Goal: Transaction & Acquisition: Obtain resource

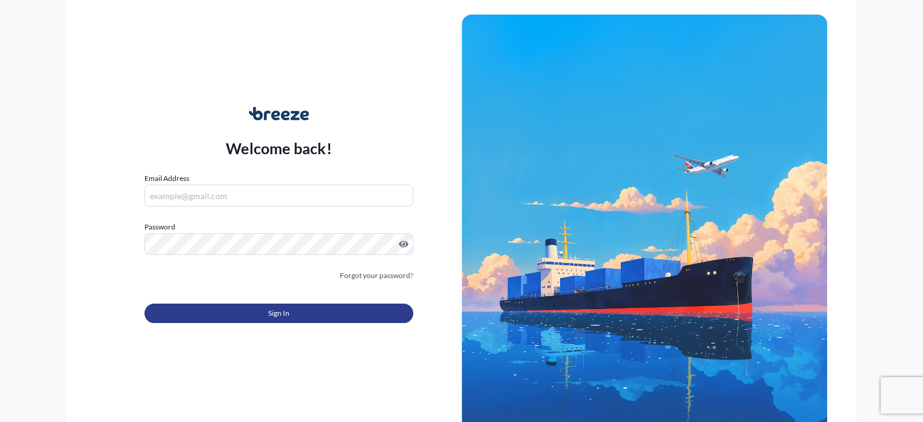
type input "[EMAIL_ADDRESS][DOMAIN_NAME]"
click at [331, 312] on button "Sign In" at bounding box center [278, 312] width 268 height 19
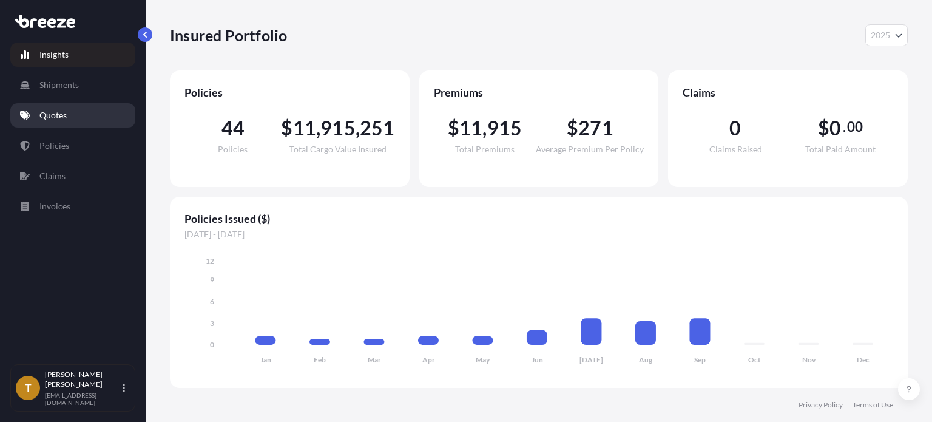
click at [47, 114] on p "Quotes" at bounding box center [52, 115] width 27 height 12
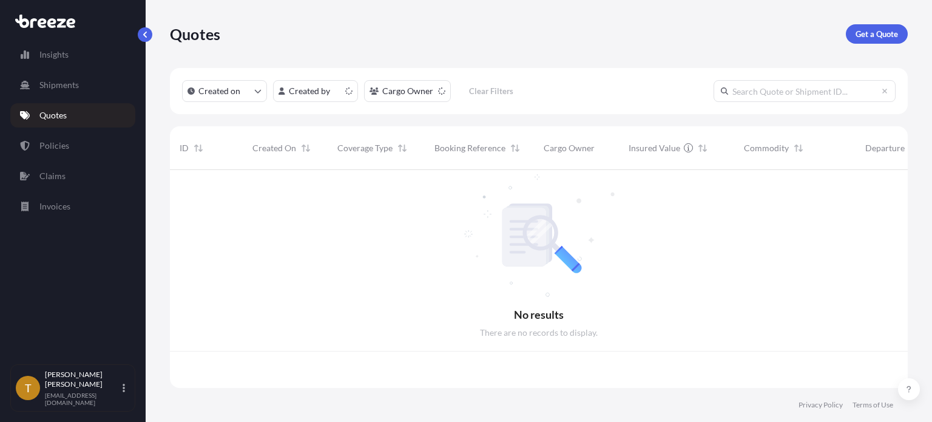
scroll to position [215, 728]
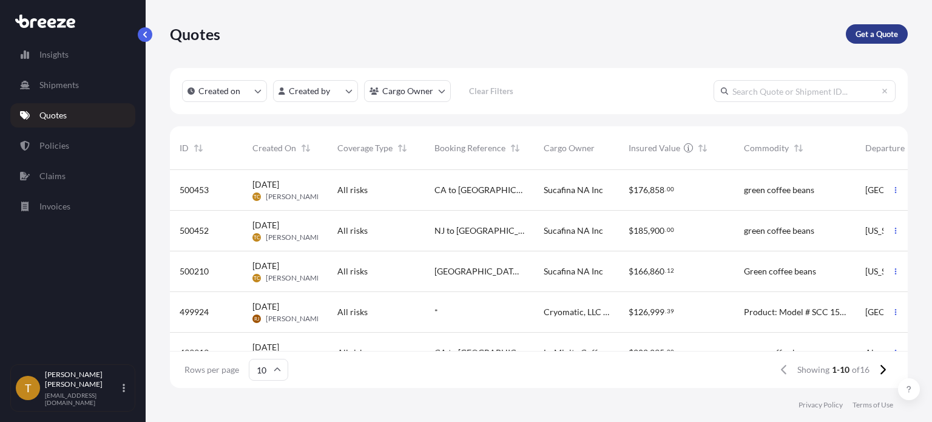
click at [874, 31] on p "Get a Quote" at bounding box center [877, 34] width 42 height 12
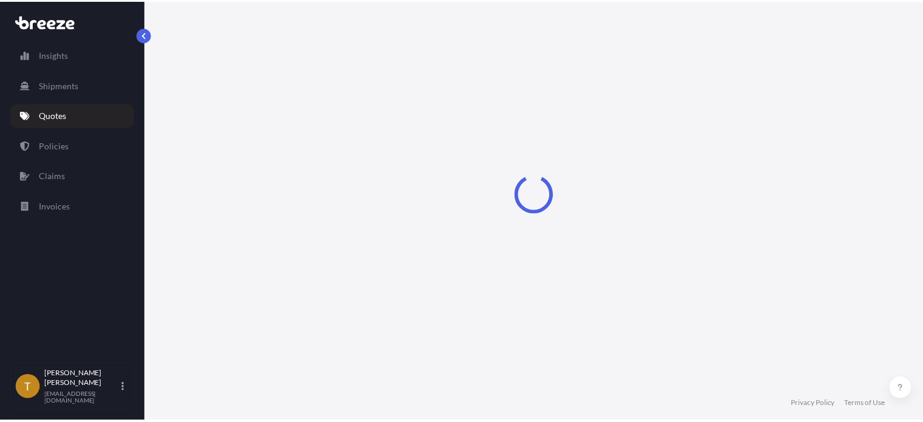
scroll to position [19, 0]
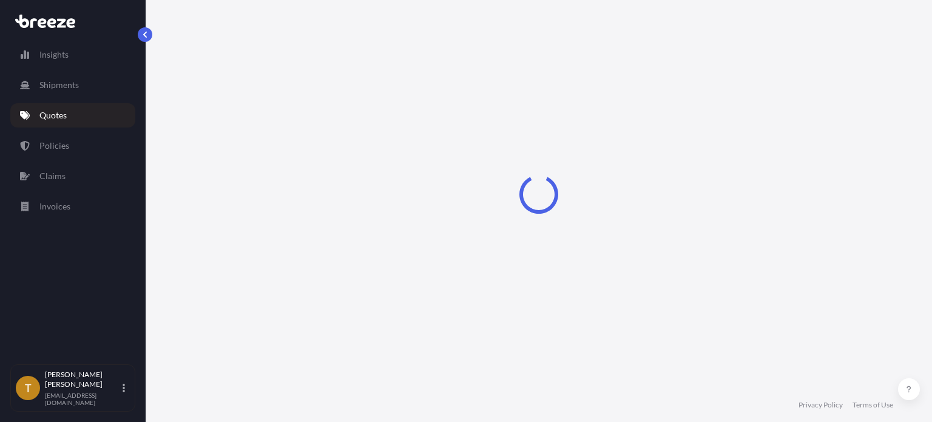
select select "Sea"
select select "1"
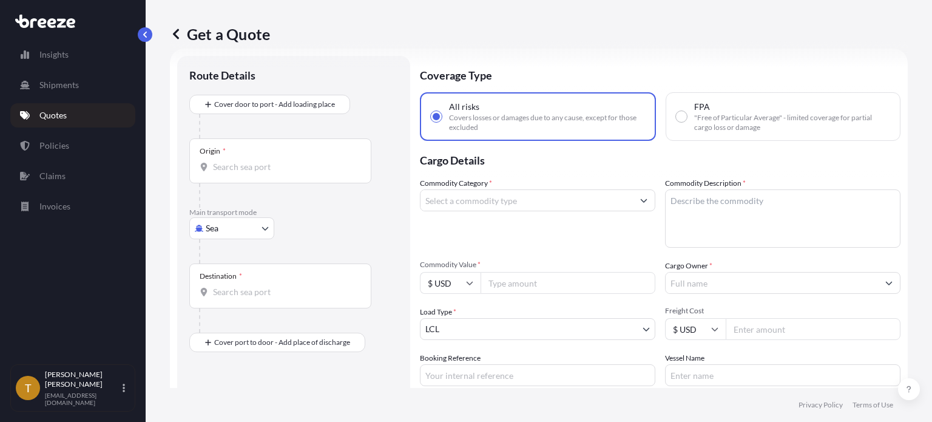
click at [263, 225] on body "Insights Shipments Quotes Policies Claims Invoices T [PERSON_NAME] [EMAIL_ADDRE…" at bounding box center [466, 256] width 932 height 513
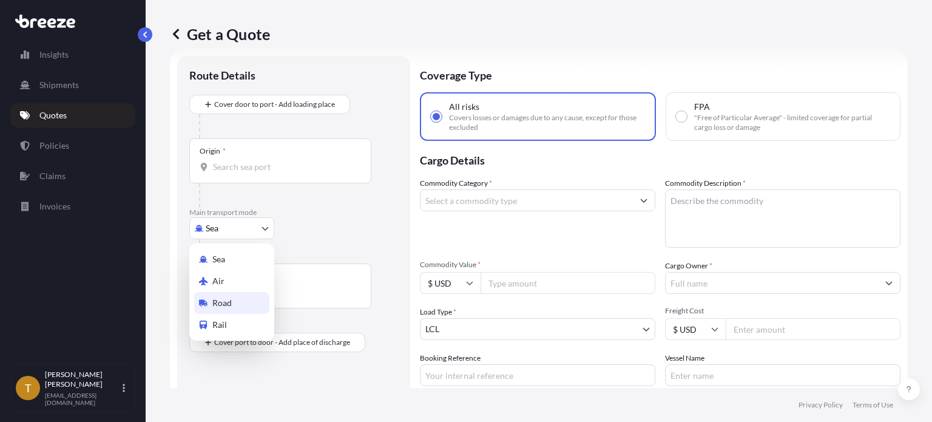
click at [223, 303] on span "Road" at bounding box center [221, 303] width 19 height 12
select select "Road"
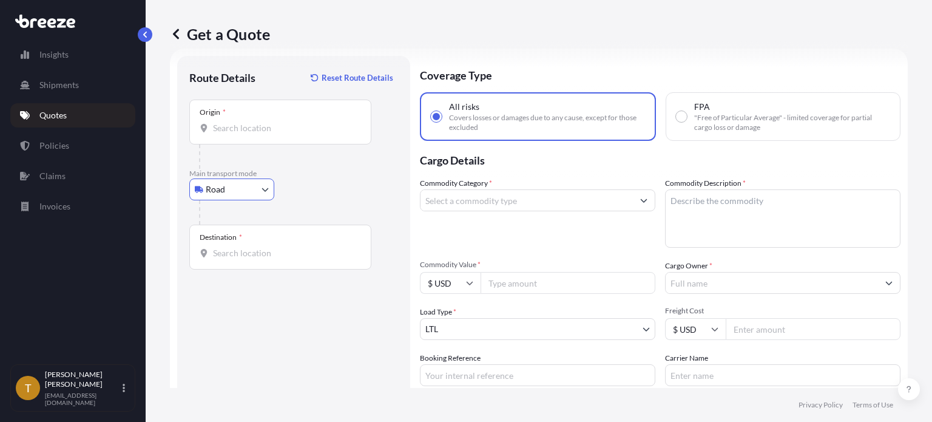
drag, startPoint x: 277, startPoint y: 127, endPoint x: 283, endPoint y: 124, distance: 7.3
click at [277, 126] on input "Origin *" at bounding box center [284, 128] width 143 height 12
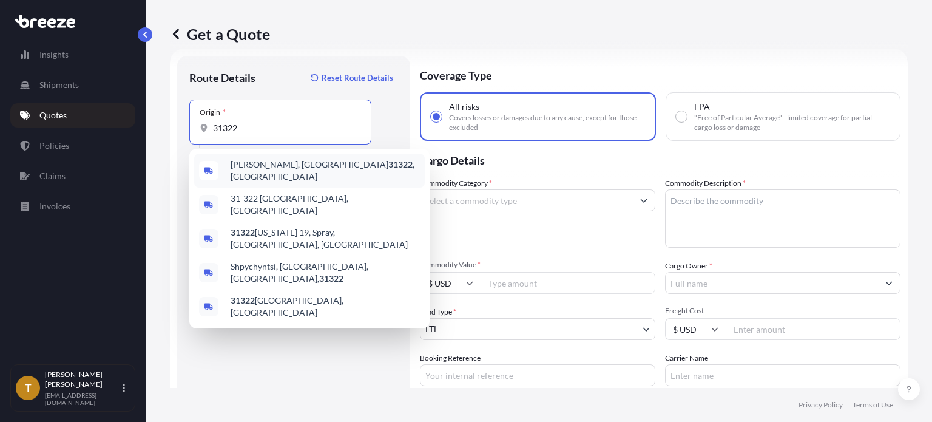
click at [241, 167] on span "[PERSON_NAME], GA 31322 , [GEOGRAPHIC_DATA]" at bounding box center [325, 170] width 189 height 24
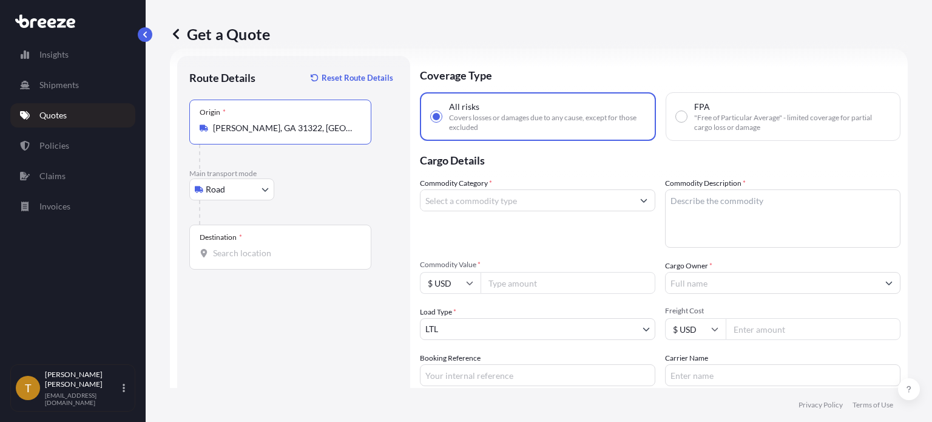
type input "[PERSON_NAME], GA 31322, [GEOGRAPHIC_DATA]"
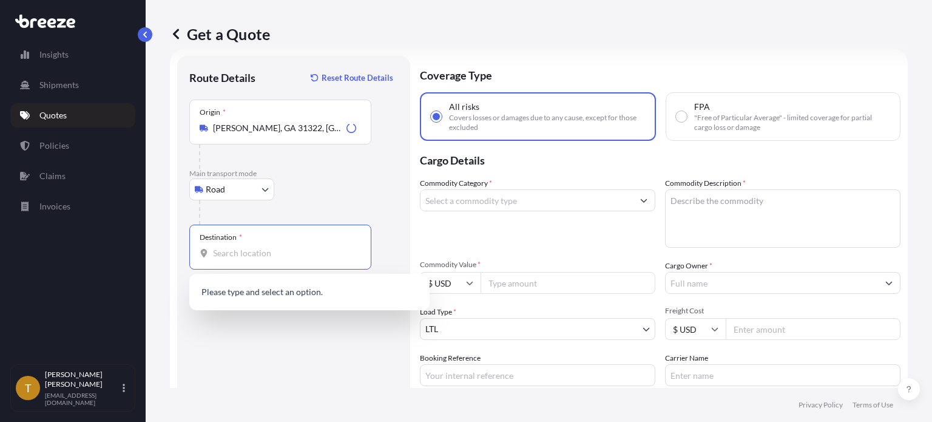
click at [265, 249] on input "Destination *" at bounding box center [284, 253] width 143 height 12
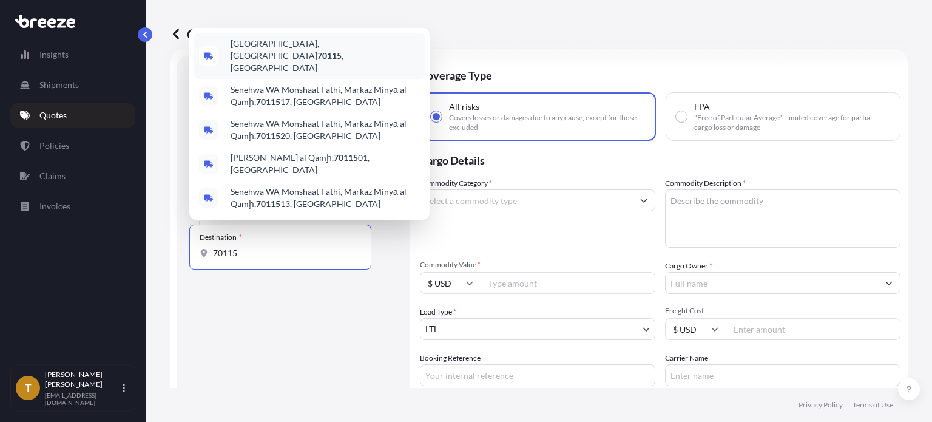
click at [302, 61] on div "[GEOGRAPHIC_DATA] , [GEOGRAPHIC_DATA]" at bounding box center [309, 56] width 231 height 46
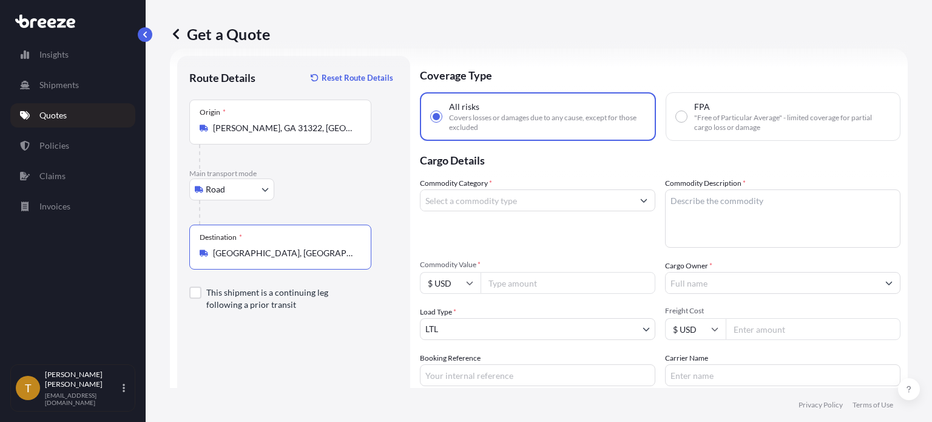
type input "[GEOGRAPHIC_DATA], [GEOGRAPHIC_DATA]"
click at [492, 203] on input "Commodity Category *" at bounding box center [526, 200] width 212 height 22
click at [455, 201] on input "coffee" at bounding box center [526, 200] width 212 height 22
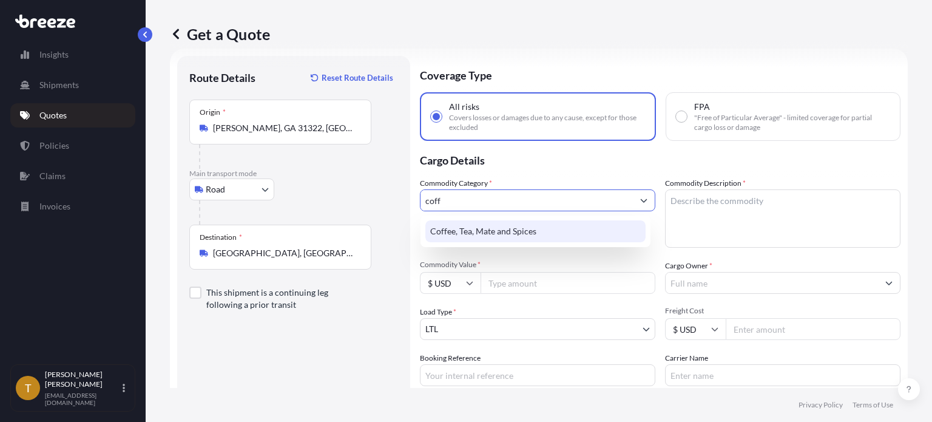
click at [459, 236] on div "Coffee, Tea, Mate and Spices" at bounding box center [535, 231] width 220 height 22
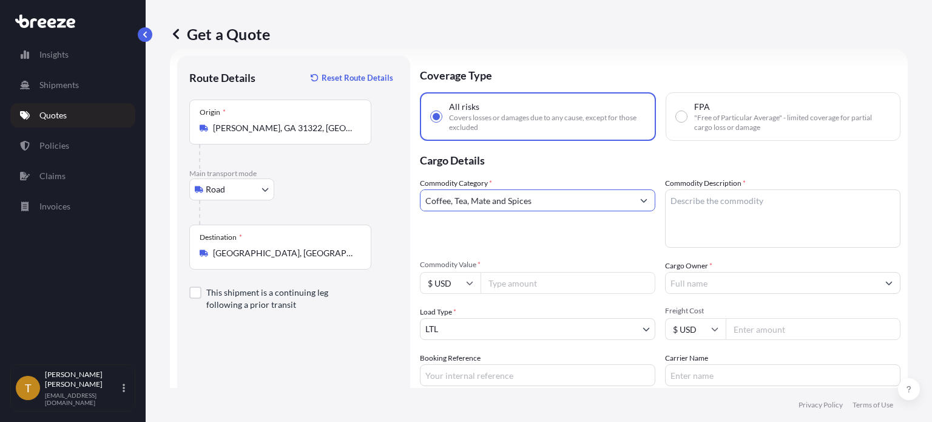
type input "Coffee, Tea, Mate and Spices"
click at [718, 211] on textarea "Commodity Description *" at bounding box center [782, 218] width 235 height 58
type textarea "green coffee beans"
click at [549, 277] on input "Commodity Value *" at bounding box center [568, 283] width 175 height 22
type input "200000.00"
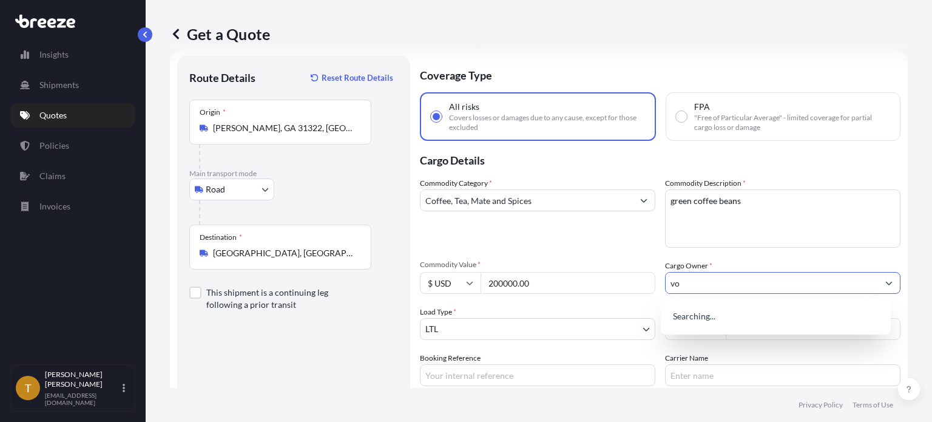
scroll to position [0, 0]
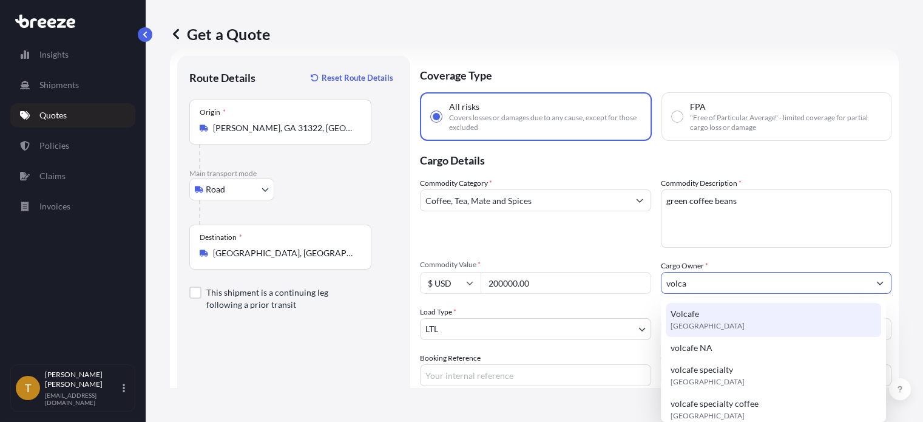
click at [703, 319] on div "Volcafe [GEOGRAPHIC_DATA]" at bounding box center [773, 320] width 215 height 34
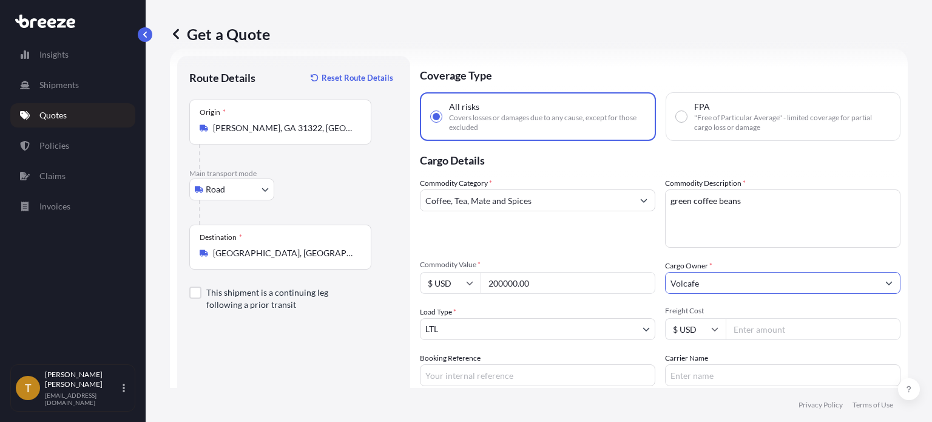
click at [704, 280] on input "Volcafe" at bounding box center [772, 283] width 212 height 22
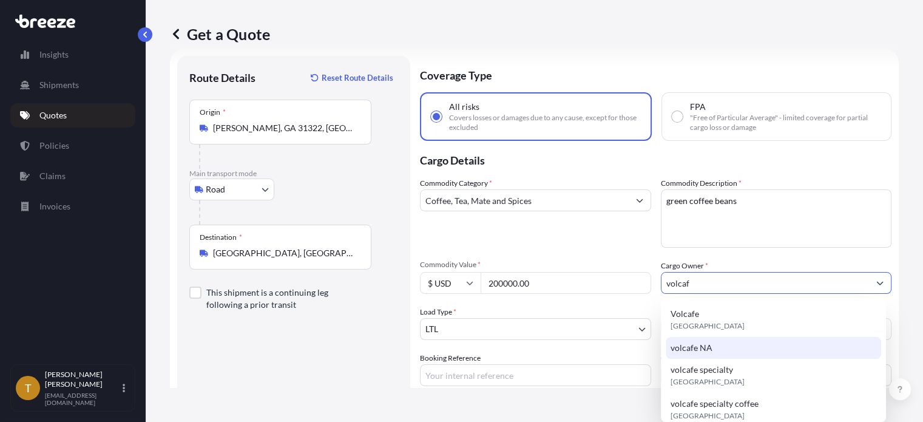
click at [699, 346] on span "volcafe NA" at bounding box center [691, 348] width 42 height 12
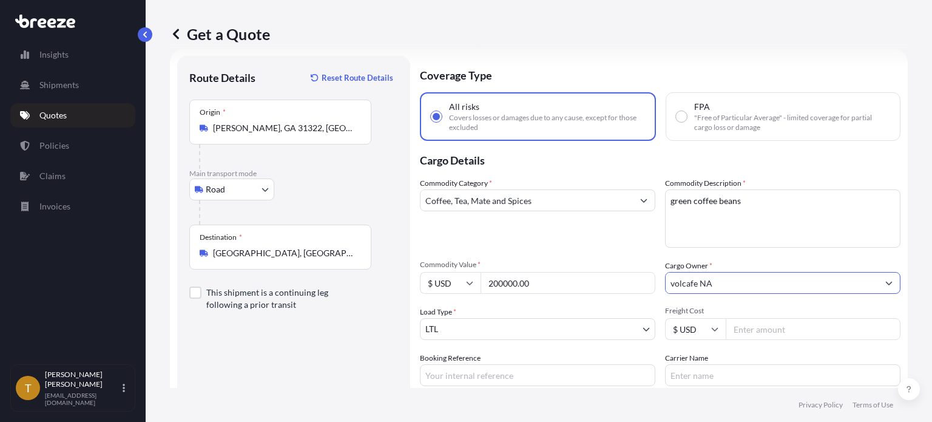
type input "volcafe NA"
click at [546, 323] on body "5 options available. Insights Shipments Quotes Policies Claims Invoices T [PERS…" at bounding box center [466, 256] width 932 height 513
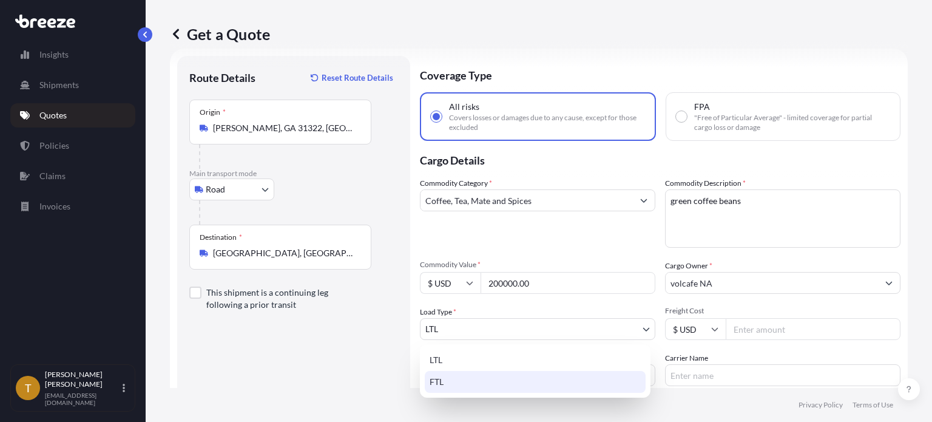
click at [484, 380] on div "FTL" at bounding box center [535, 382] width 221 height 22
select select "2"
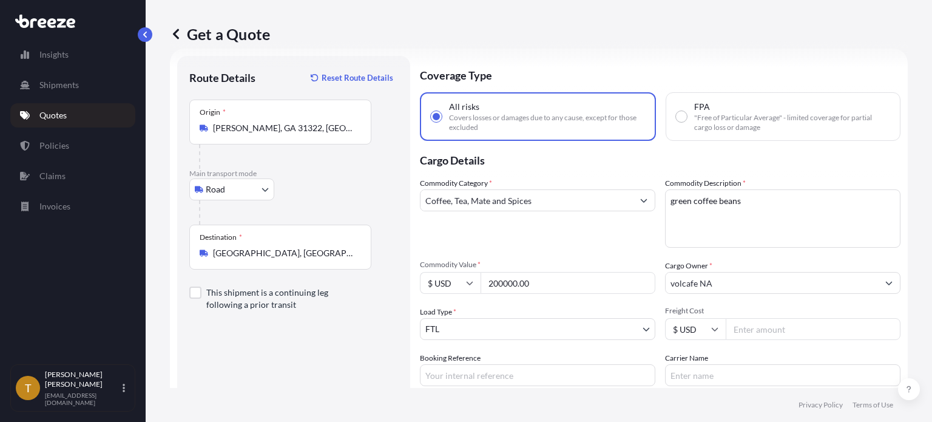
click at [744, 327] on input "Freight Cost" at bounding box center [813, 329] width 175 height 22
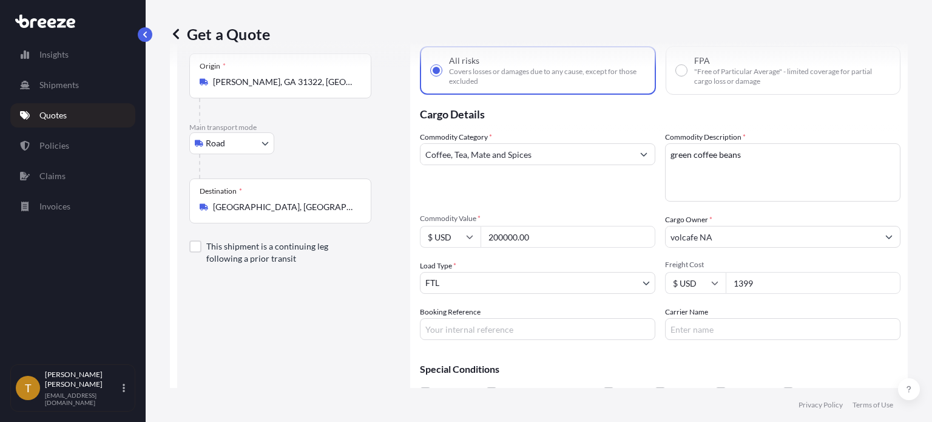
scroll to position [129, 0]
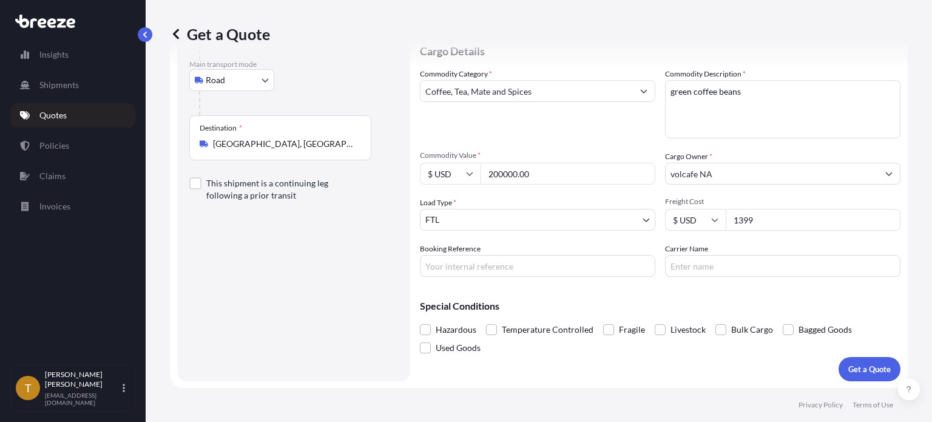
type input "1399"
click at [483, 270] on input "Booking Reference" at bounding box center [537, 266] width 235 height 22
type input "GA to LA"
click at [786, 329] on span at bounding box center [788, 329] width 11 height 11
click at [783, 320] on input "Bagged Goods" at bounding box center [783, 320] width 0 height 0
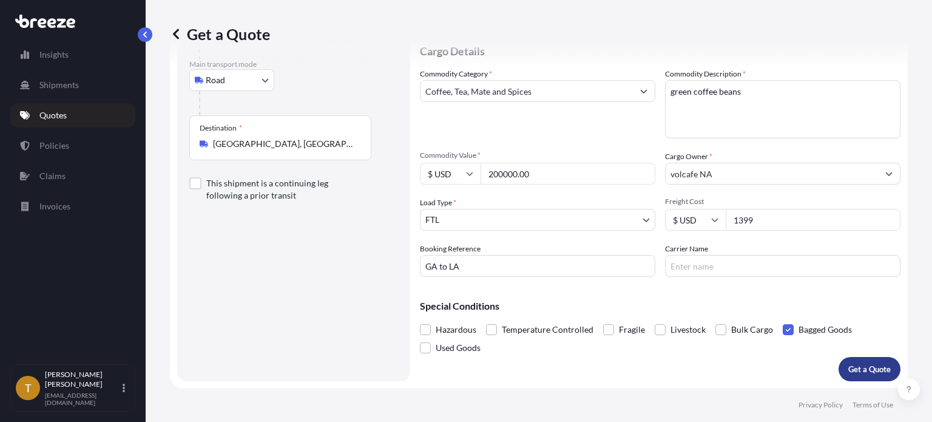
click at [857, 373] on p "Get a Quote" at bounding box center [869, 369] width 42 height 12
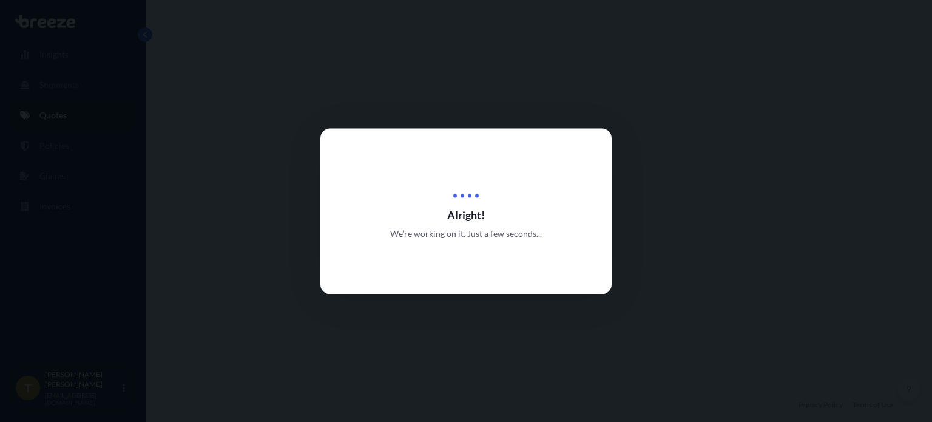
select select "Road"
select select "2"
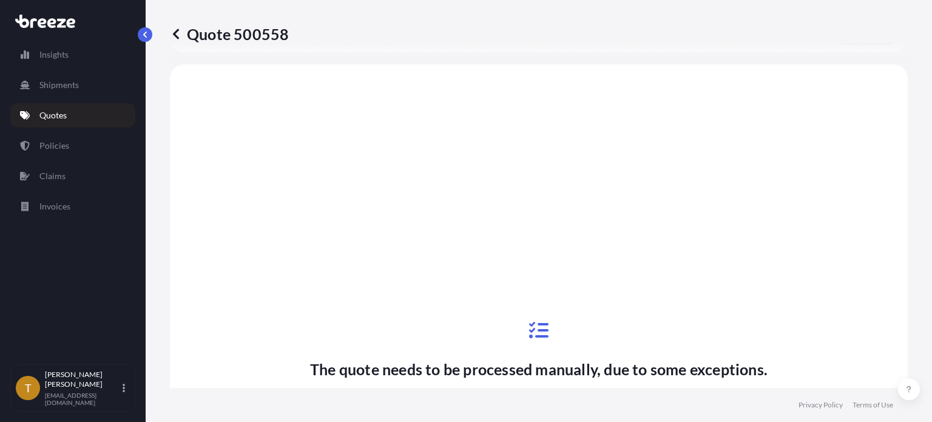
scroll to position [468, 0]
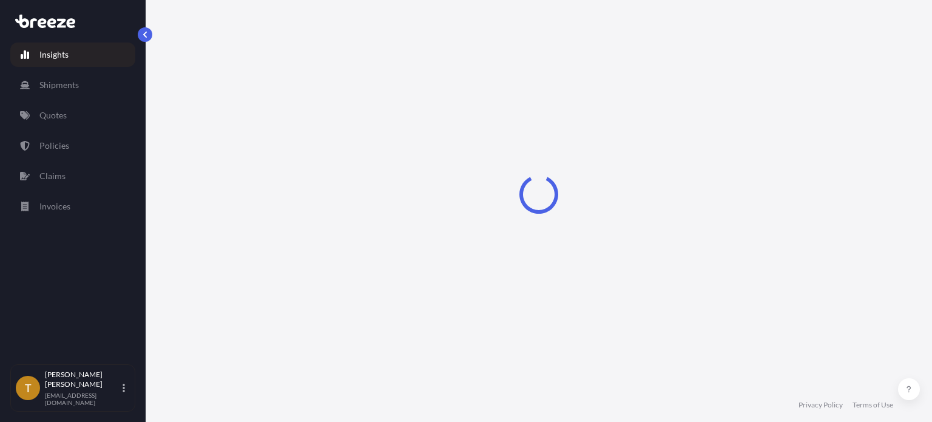
select select "2025"
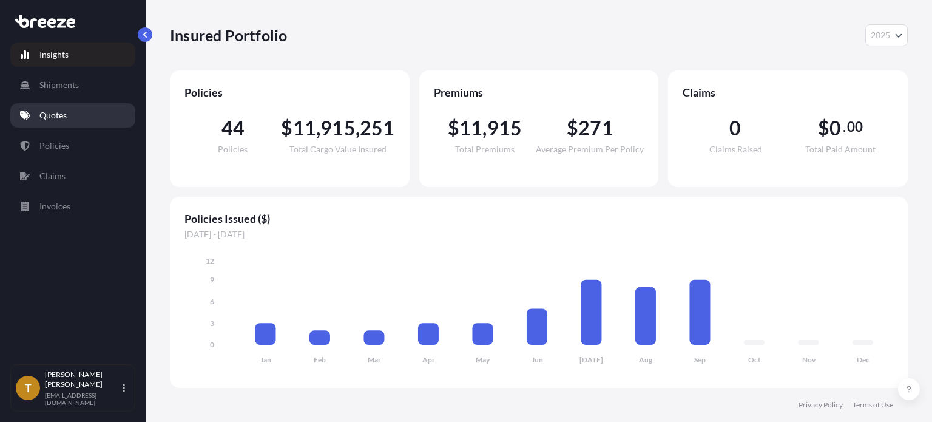
click at [71, 114] on link "Quotes" at bounding box center [72, 115] width 125 height 24
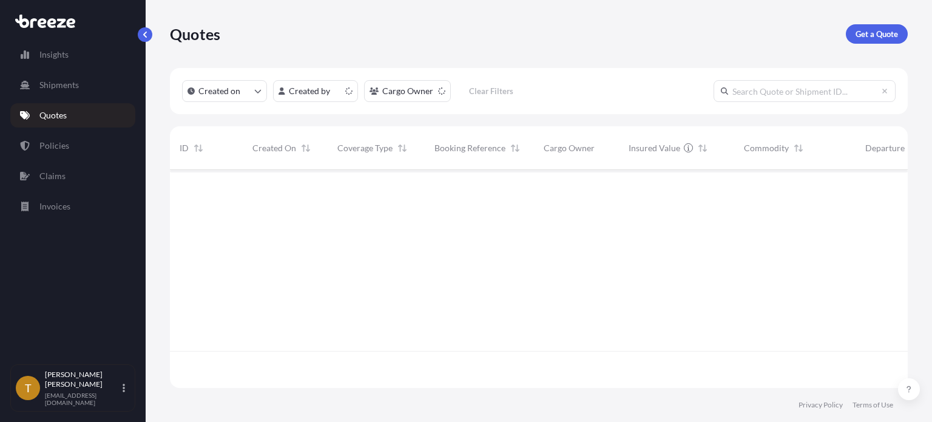
scroll to position [215, 728]
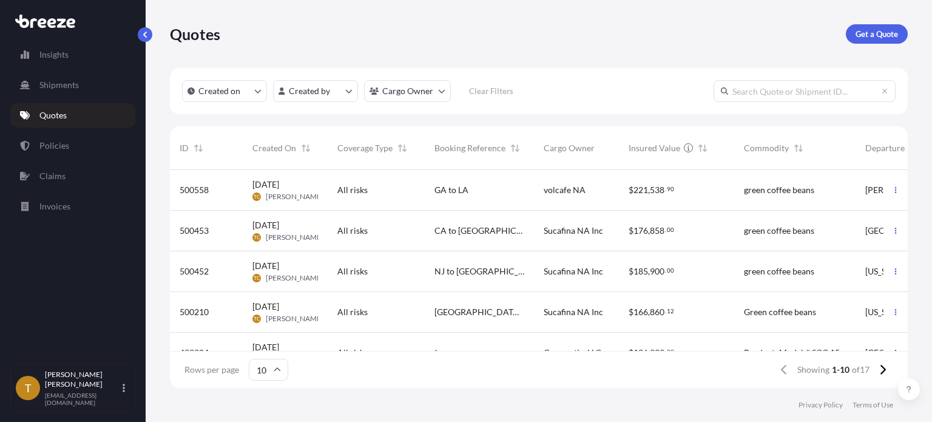
click at [70, 116] on link "Quotes" at bounding box center [72, 115] width 125 height 24
